Goal: Task Accomplishment & Management: Complete application form

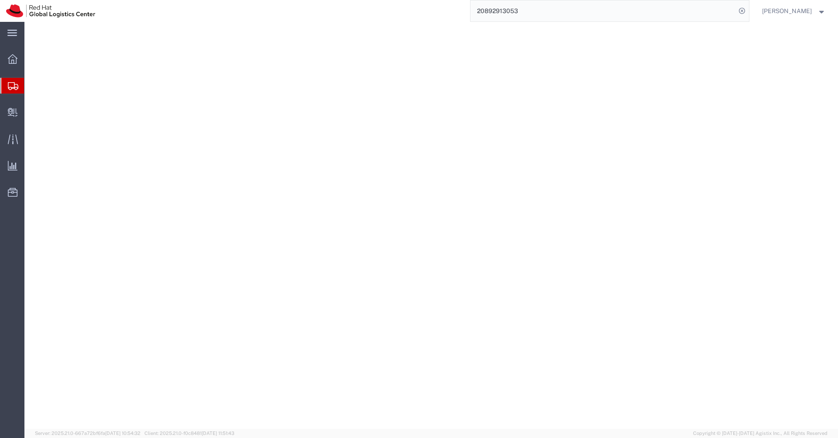
select select "38007"
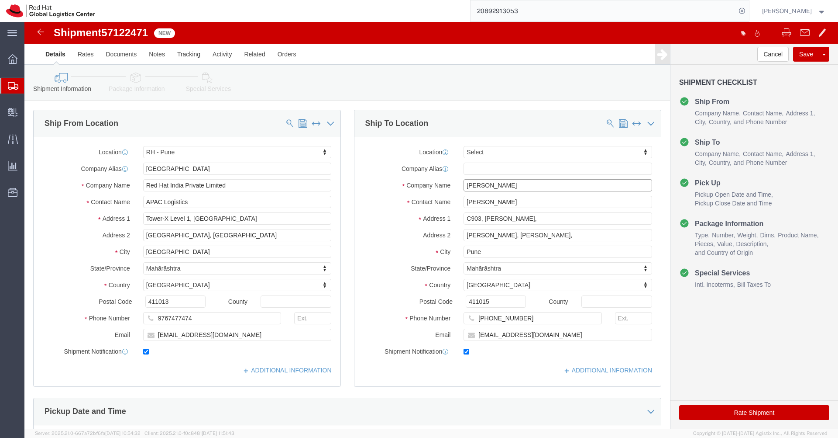
click input "[PERSON_NAME]"
paste input "[PERSON_NAME]"
type input "[PERSON_NAME]"
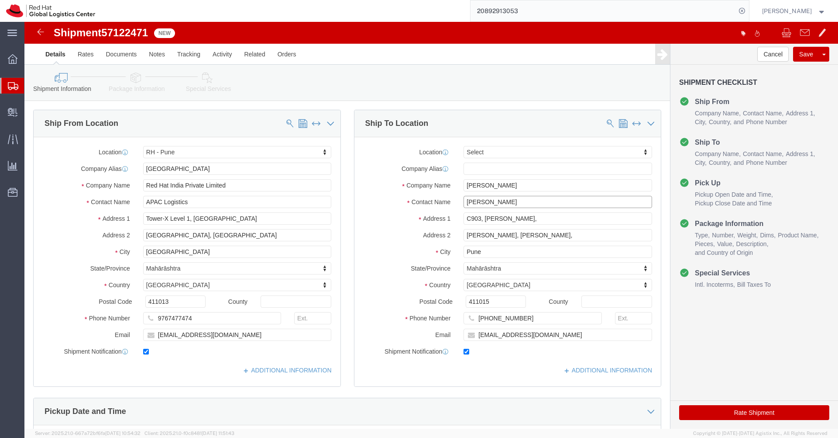
paste input "[PERSON_NAME]"
type input "[PERSON_NAME]"
click input "C903, [PERSON_NAME],"
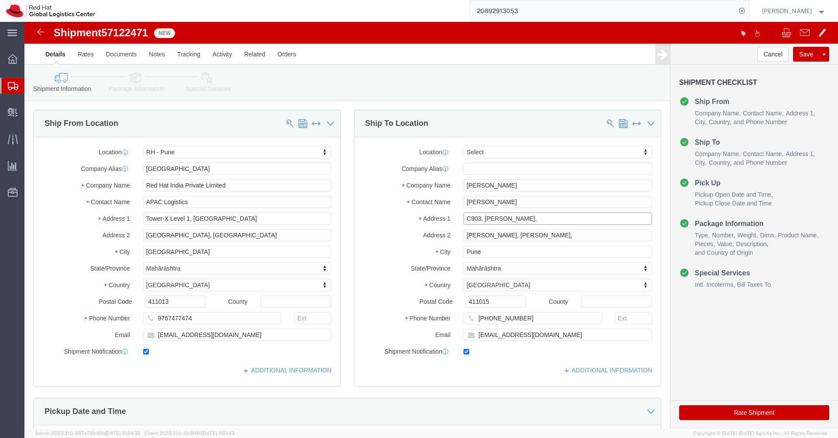
click input "C903, [PERSON_NAME],"
paste input "[STREET_ADDRESS][DATE]"
type input "[STREET_ADDRESS][DATE],"
click input "[PERSON_NAME], [PERSON_NAME],"
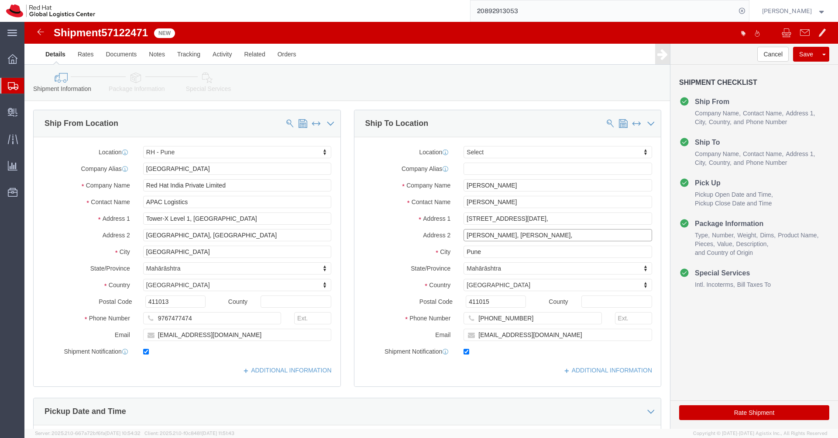
click input "[PERSON_NAME], [PERSON_NAME],"
paste input "[PERSON_NAME] Nagar"
type input "[PERSON_NAME] Nagar,"
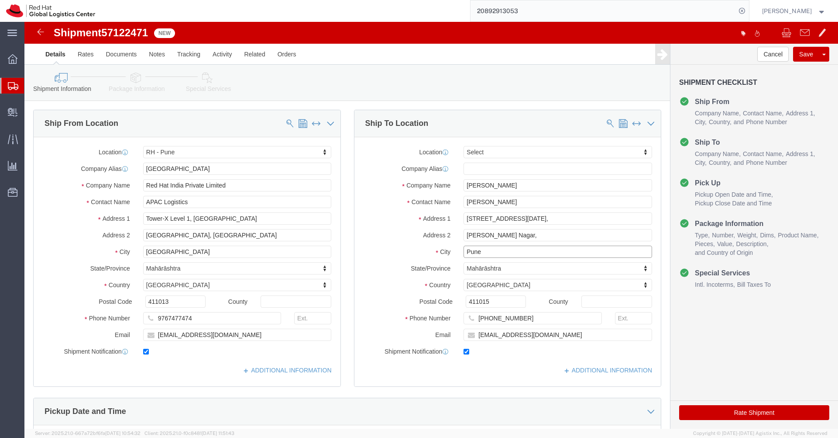
click input "Pune"
paste input "[GEOGRAPHIC_DATA]"
type input "[GEOGRAPHIC_DATA]"
type input "r"
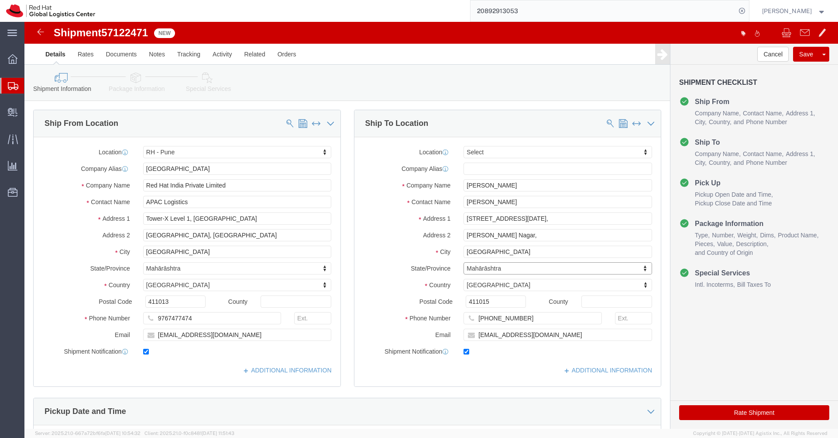
type input "r"
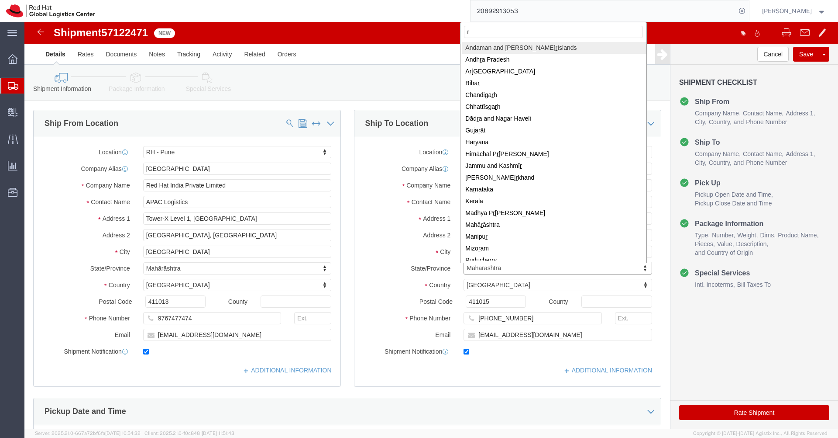
type input "ra"
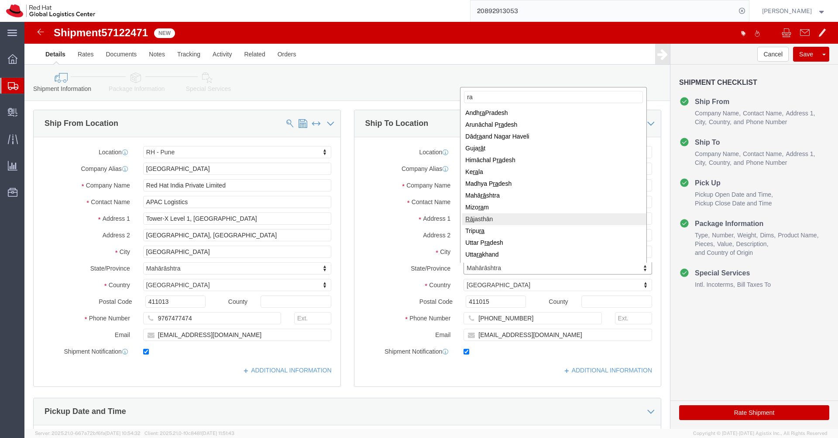
select select "RJ"
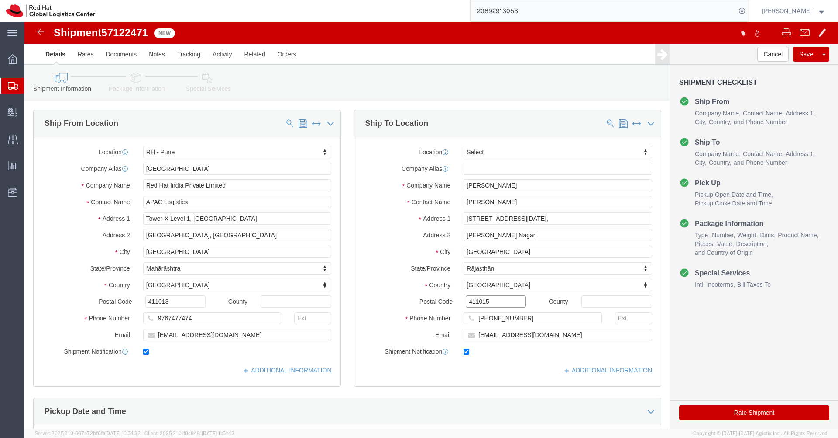
click input "411015"
paste input "302004"
type input "302004"
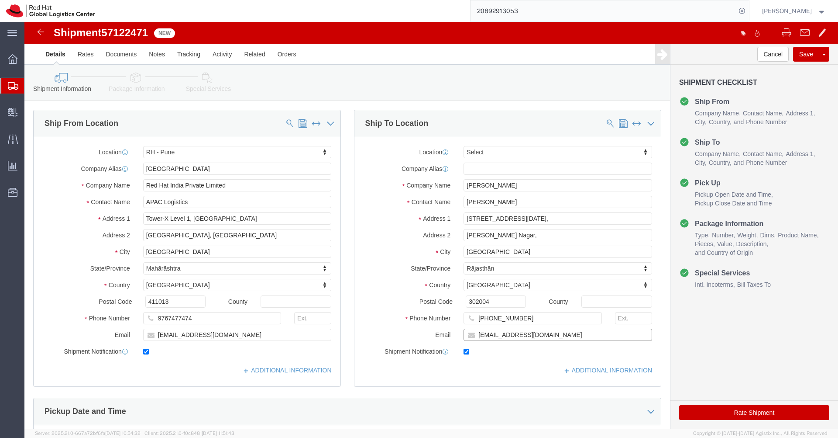
click input "[EMAIL_ADDRESS][DOMAIN_NAME]"
paste input "ljethani"
type input "[EMAIL_ADDRESS][DOMAIN_NAME]"
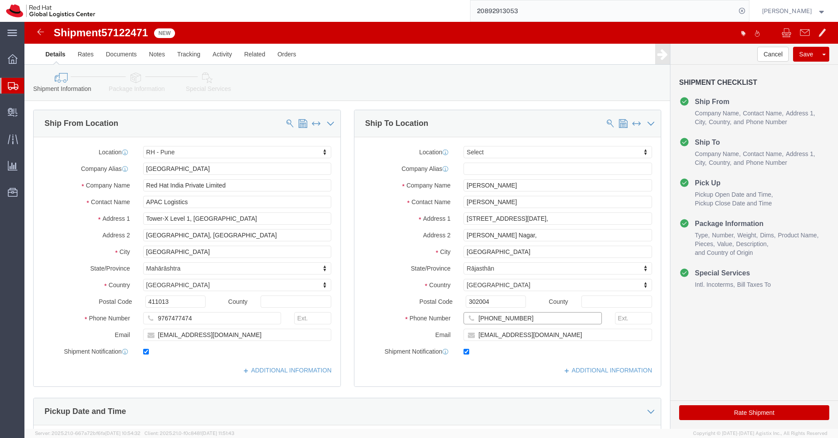
click input "[PHONE_NUMBER]"
paste input "7665121195"
type input "7665121195"
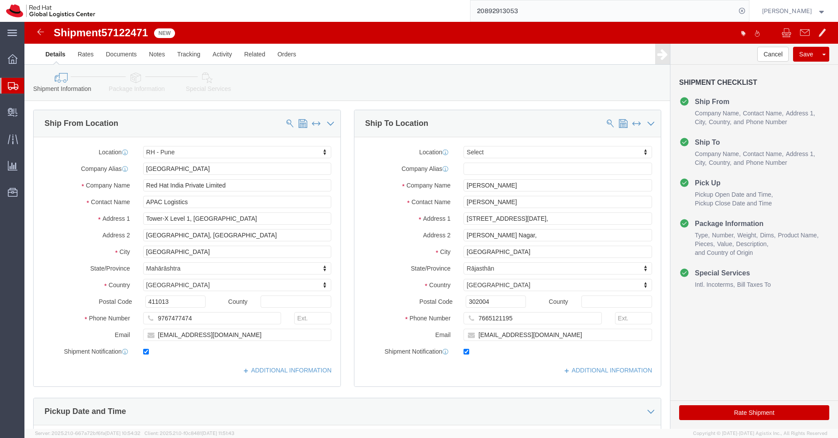
click button "Rate Shipment"
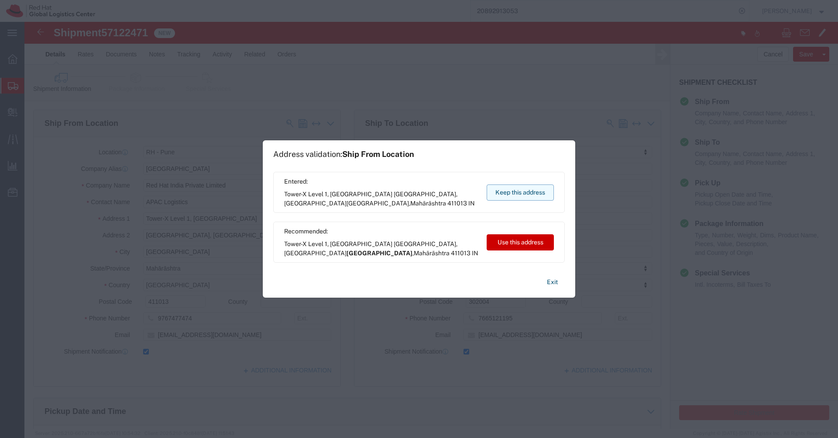
click at [519, 193] on button "Keep this address" at bounding box center [520, 192] width 67 height 16
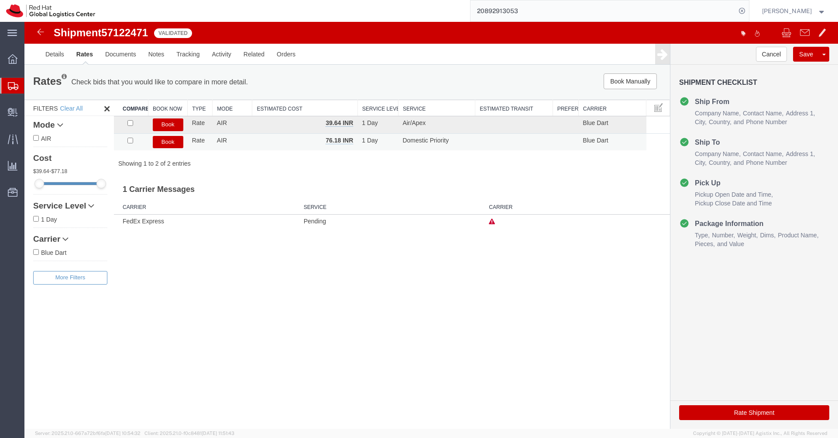
click at [162, 145] on button "Book" at bounding box center [168, 142] width 31 height 13
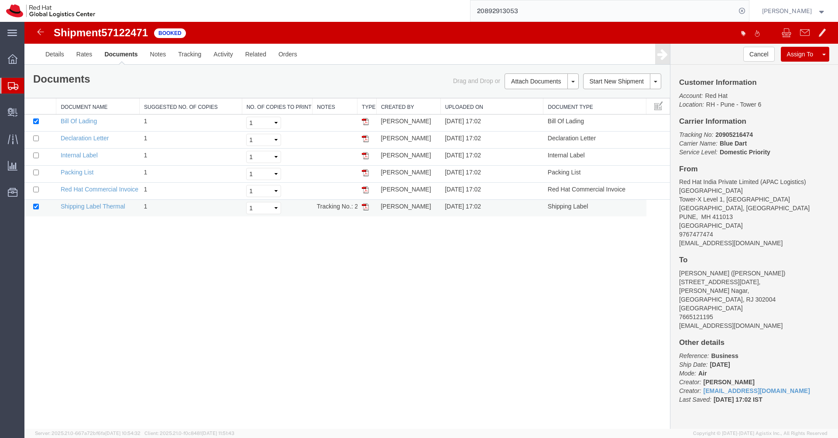
click at [364, 207] on img at bounding box center [365, 206] width 7 height 7
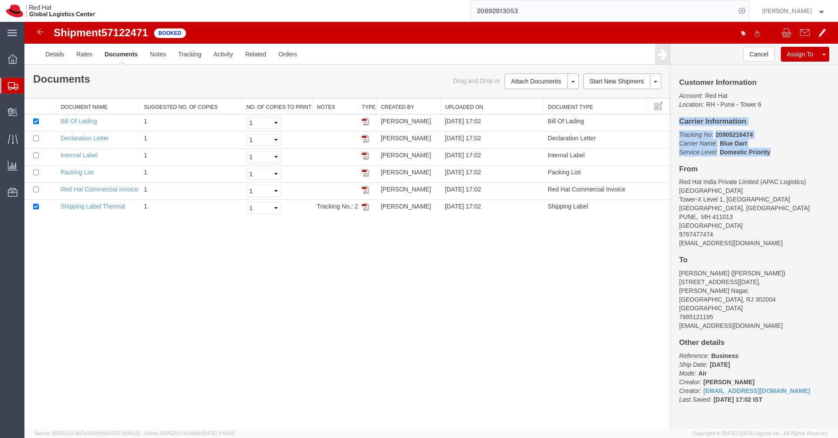
drag, startPoint x: 774, startPoint y: 152, endPoint x: 672, endPoint y: 122, distance: 106.5
click at [672, 122] on div "Customer Information Account: Red Hat Location: [GEOGRAPHIC_DATA] 6 Carrier Inf…" at bounding box center [755, 245] width 168 height 361
copy div "Carrier Information Tracking No: 20905216474 Carrier Name: Blue Dart Blue Dart …"
